Goal: Transaction & Acquisition: Purchase product/service

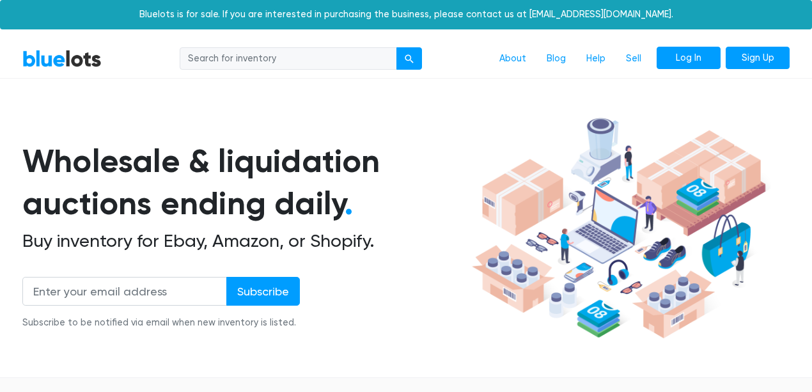
click at [690, 70] on link "Log In" at bounding box center [689, 58] width 64 height 23
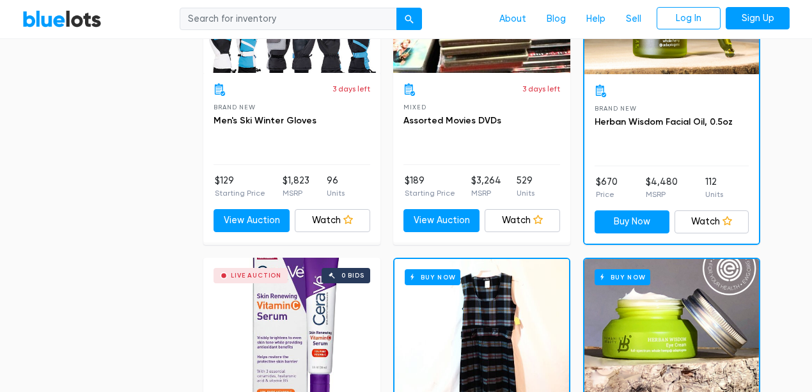
scroll to position [767, 0]
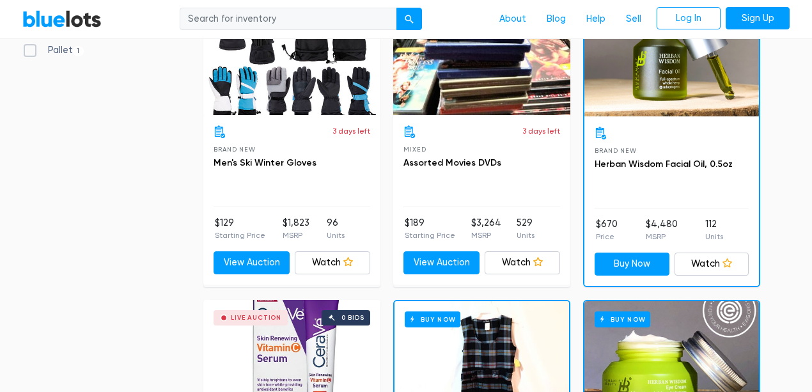
click at [26, 38] on label "Parcel 88" at bounding box center [55, 31] width 67 height 14
click at [26, 32] on input "Parcel 88" at bounding box center [26, 28] width 8 height 8
checkbox input "true"
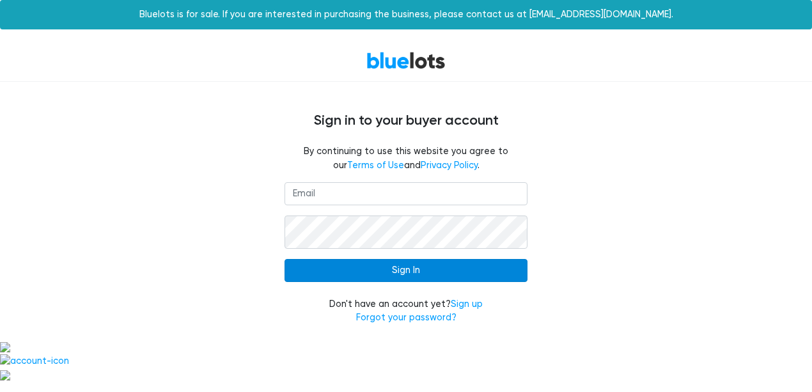
scroll to position [106, 0]
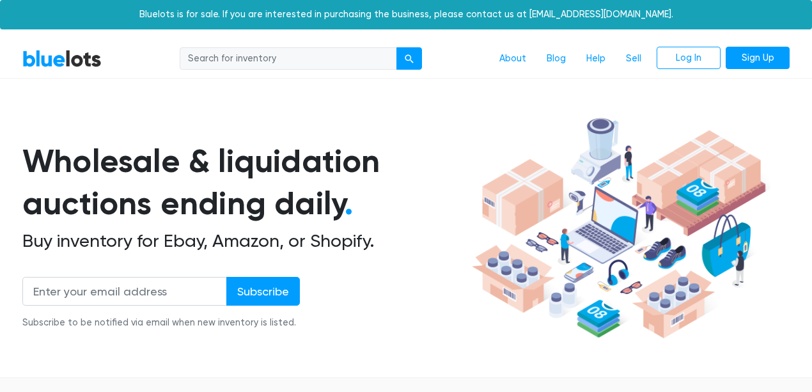
scroll to position [414, 0]
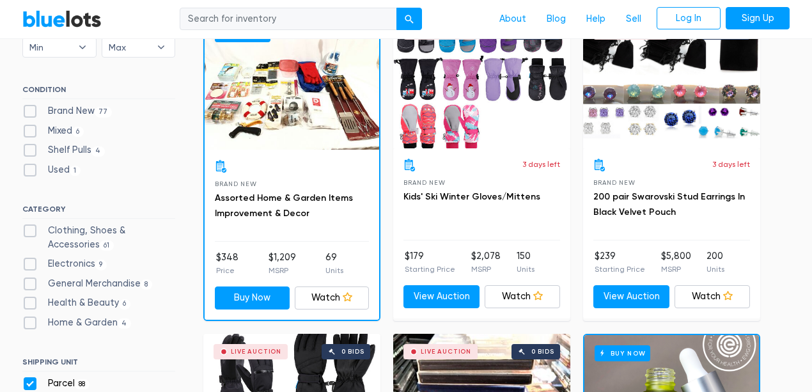
click at [34, 118] on label "Brand New 77" at bounding box center [67, 111] width 90 height 14
click at [31, 113] on New"] "Brand New 77" at bounding box center [26, 108] width 8 height 8
checkbox New"] "true"
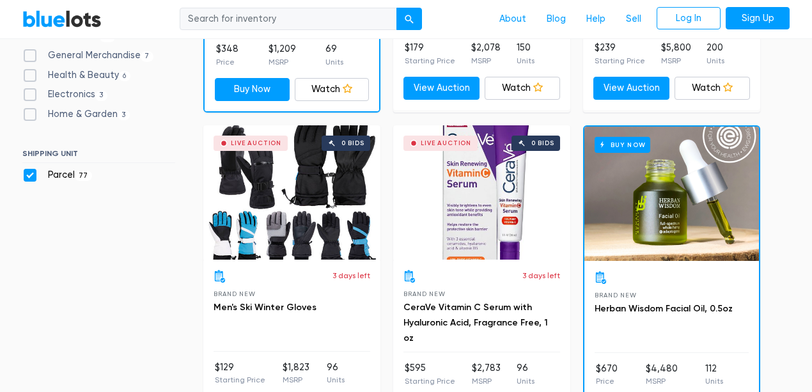
scroll to position [713, 0]
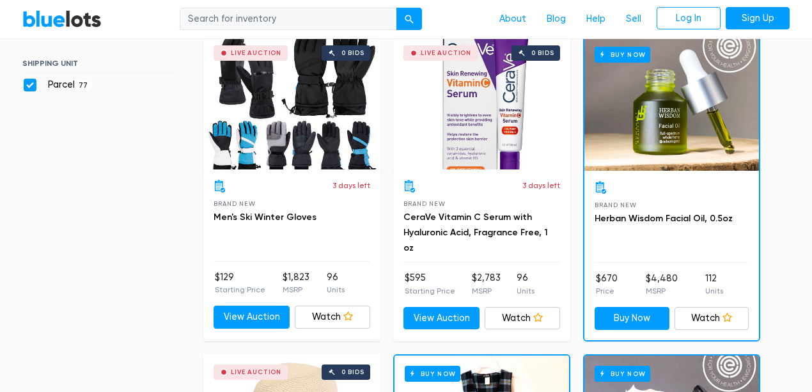
click at [27, 12] on label "Electronics 3" at bounding box center [64, 4] width 85 height 14
click at [27, 6] on input "Electronics 3" at bounding box center [26, 1] width 8 height 8
checkbox input "true"
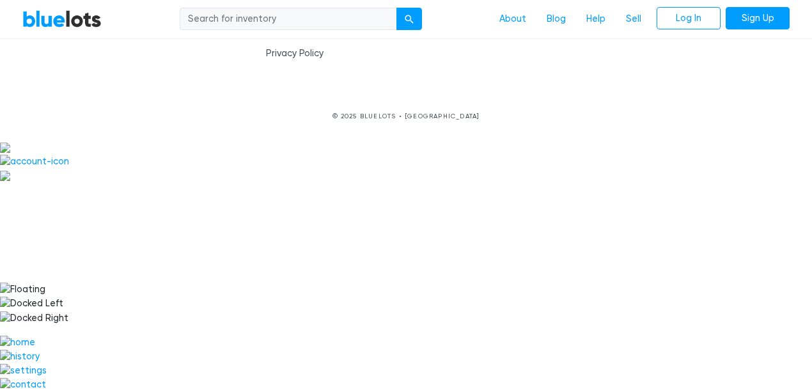
scroll to position [6211, 0]
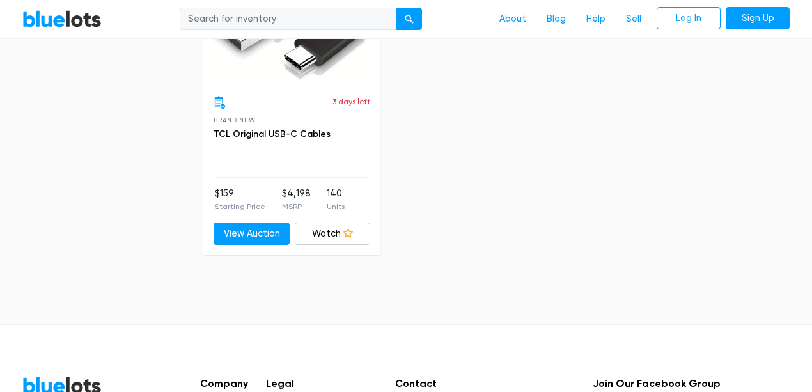
scroll to position [798, 0]
click at [328, 245] on link "Watch" at bounding box center [333, 233] width 76 height 23
click at [259, 245] on link "View Auction" at bounding box center [252, 233] width 76 height 23
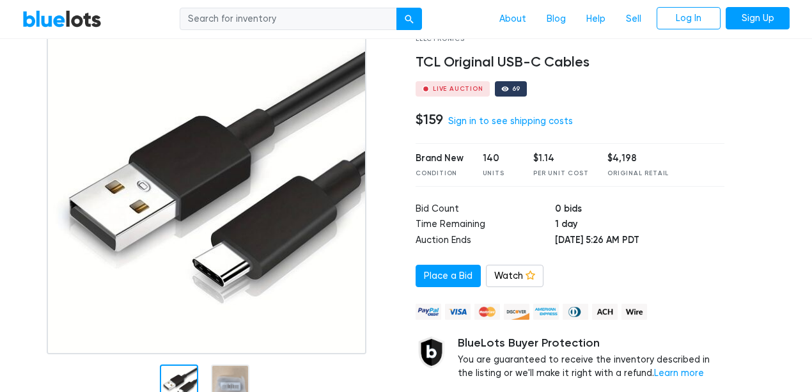
scroll to position [85, 0]
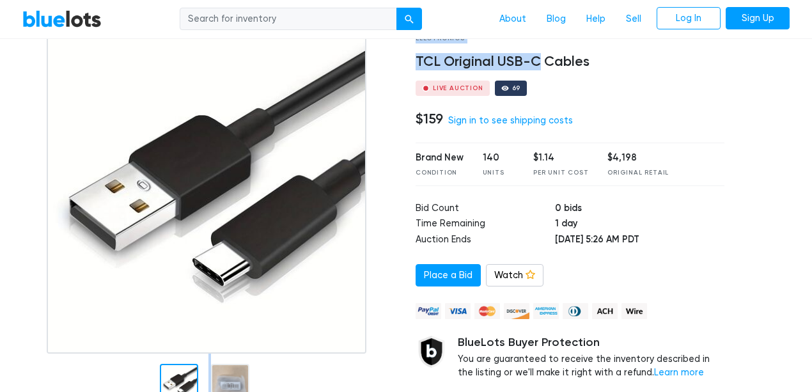
drag, startPoint x: 398, startPoint y: 124, endPoint x: 596, endPoint y: 134, distance: 198.4
click at [596, 134] on div "Electronics TCL Original USB-C Cables Live Auction 69 $159 Sign in to see shipp…" at bounding box center [406, 226] width 786 height 385
copy div "Electronics TCL Original USB-C"
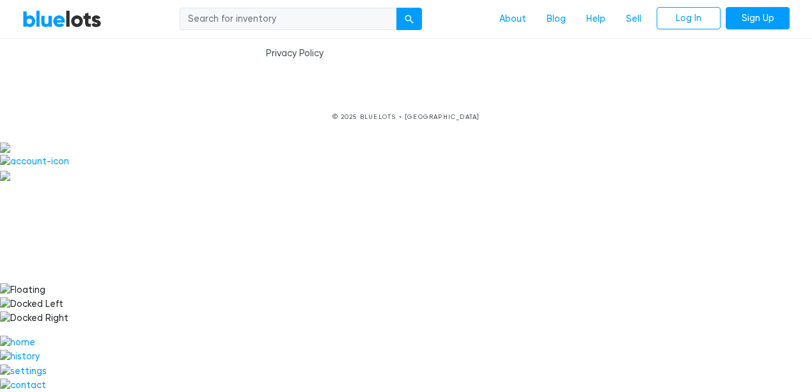
scroll to position [4552, 0]
